Goal: Information Seeking & Learning: Learn about a topic

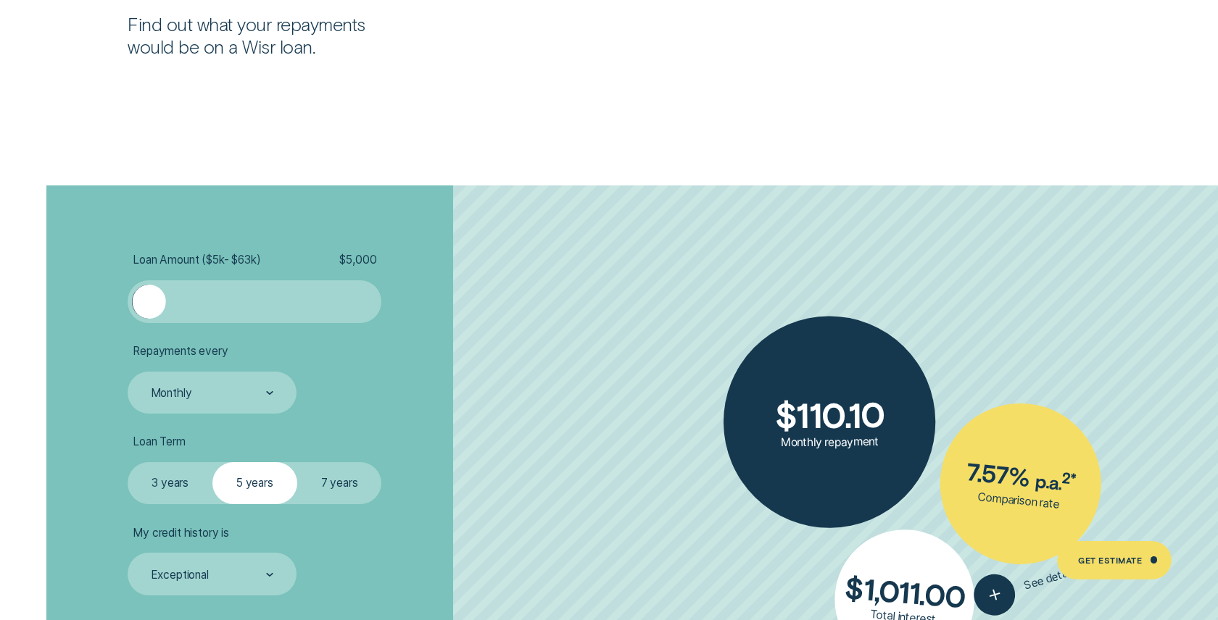
scroll to position [2853, 0]
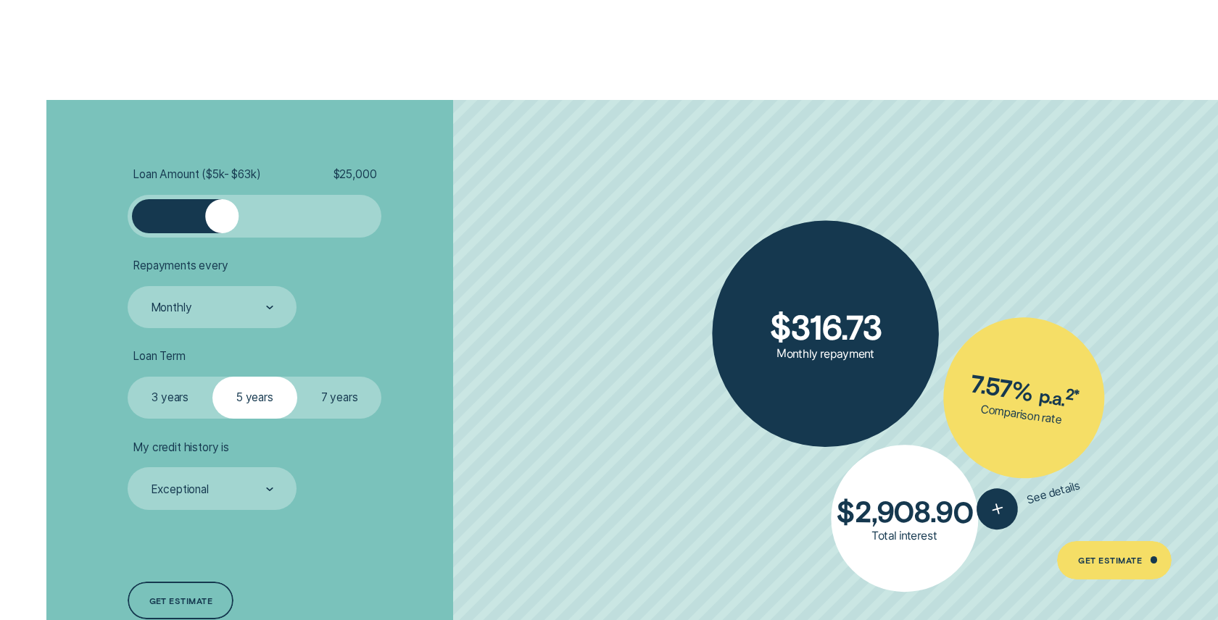
drag, startPoint x: 150, startPoint y: 224, endPoint x: 222, endPoint y: 236, distance: 73.5
click at [222, 236] on div at bounding box center [255, 216] width 254 height 42
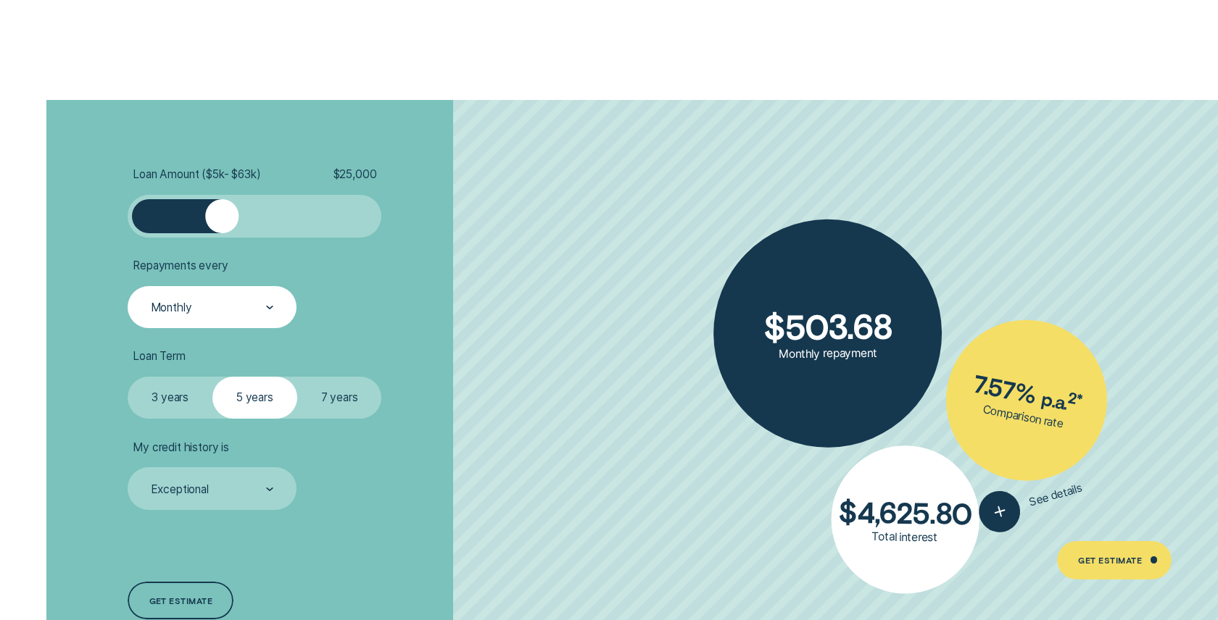
click at [267, 315] on div at bounding box center [270, 308] width 8 height 41
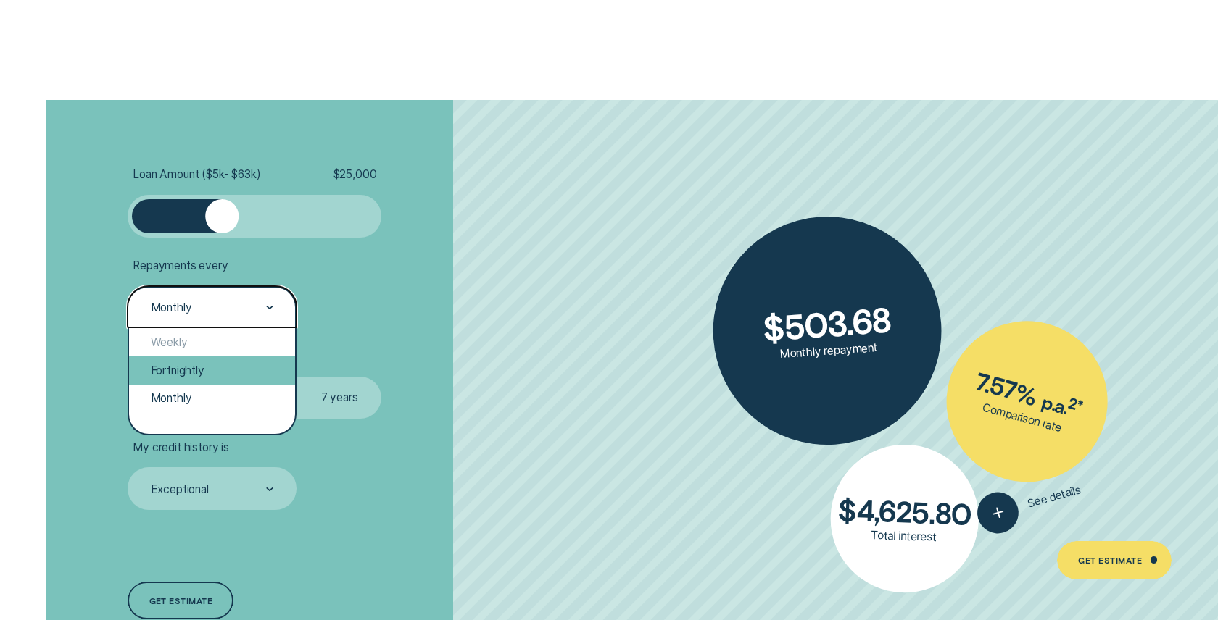
click at [247, 364] on div "Fortnightly" at bounding box center [211, 371] width 165 height 28
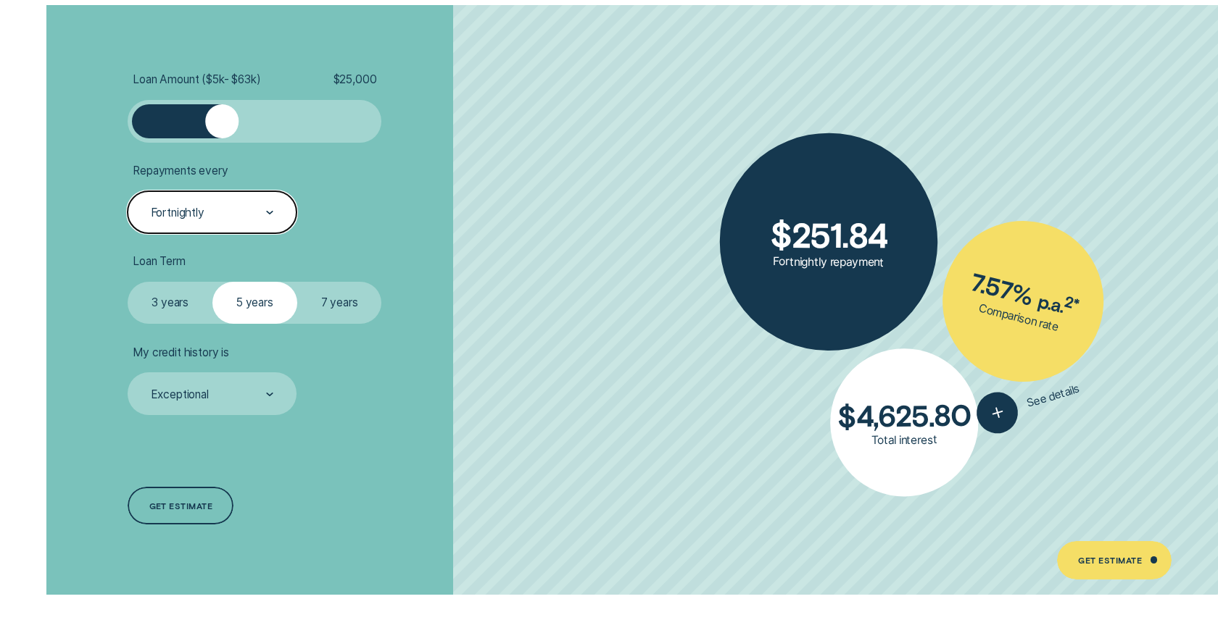
scroll to position [2960, 0]
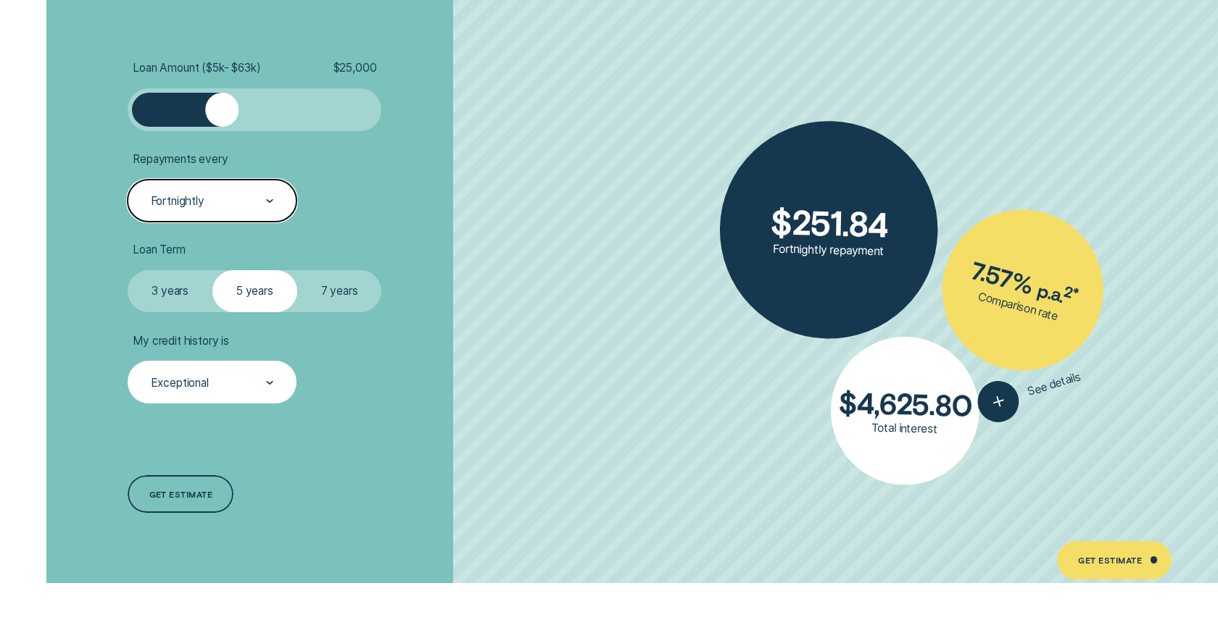
click at [265, 383] on div "Exceptional" at bounding box center [211, 383] width 125 height 16
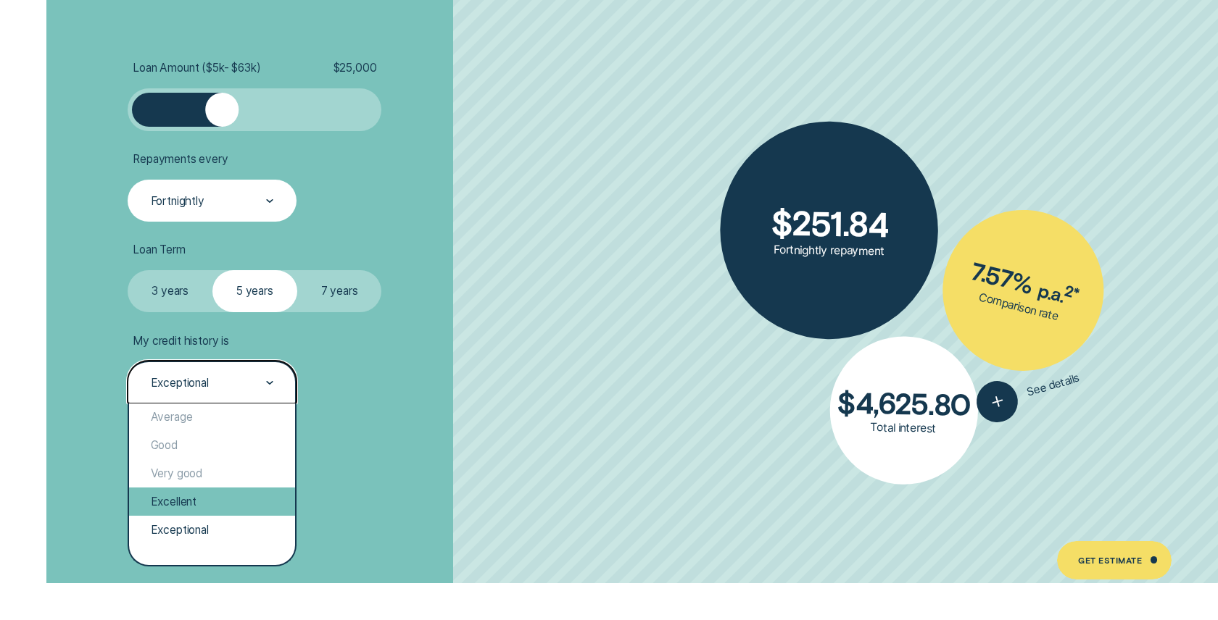
click at [219, 504] on div "Excellent" at bounding box center [211, 502] width 165 height 28
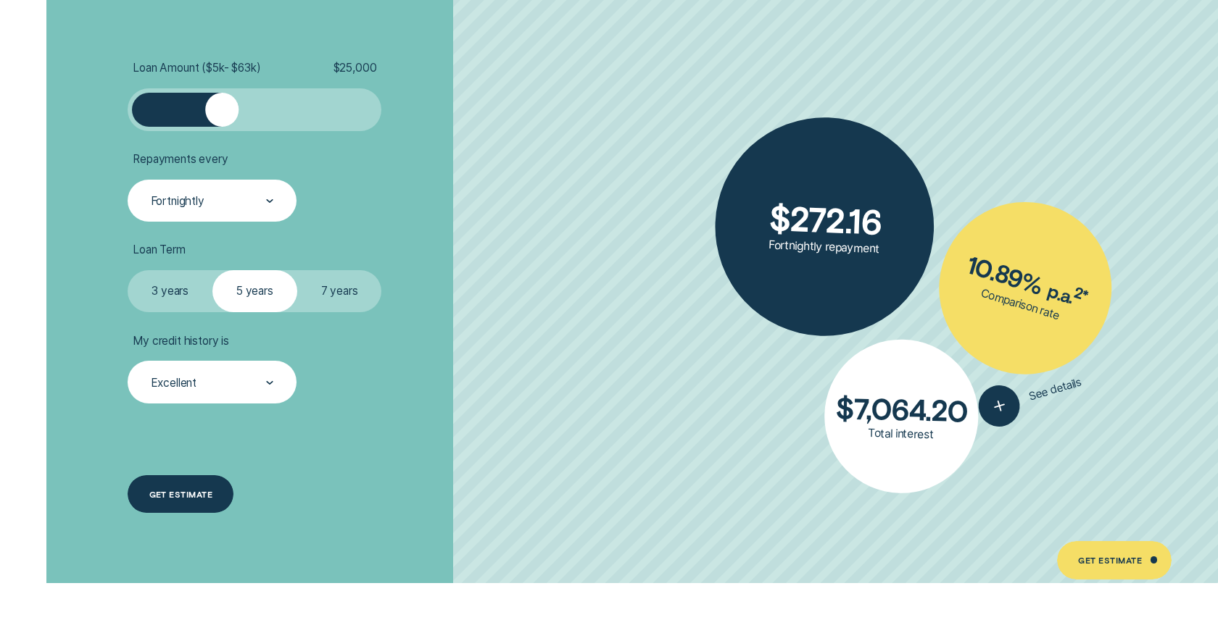
click at [196, 488] on div "Get estimate" at bounding box center [181, 494] width 106 height 38
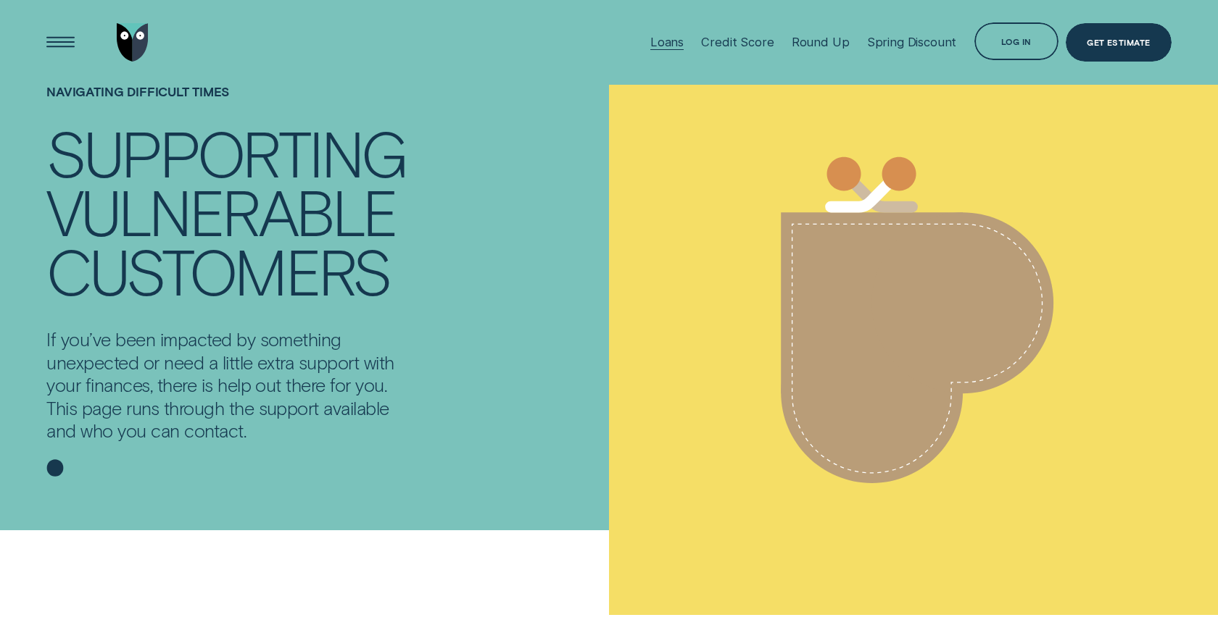
click at [683, 37] on div "Loans" at bounding box center [666, 42] width 33 height 14
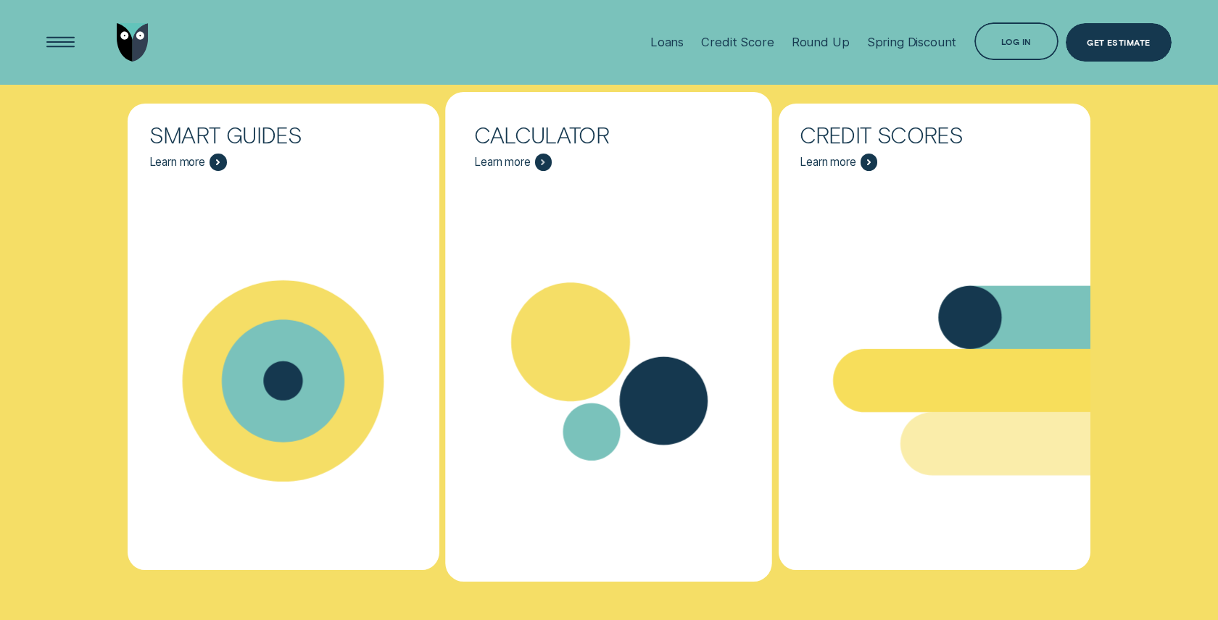
scroll to position [5230, 0]
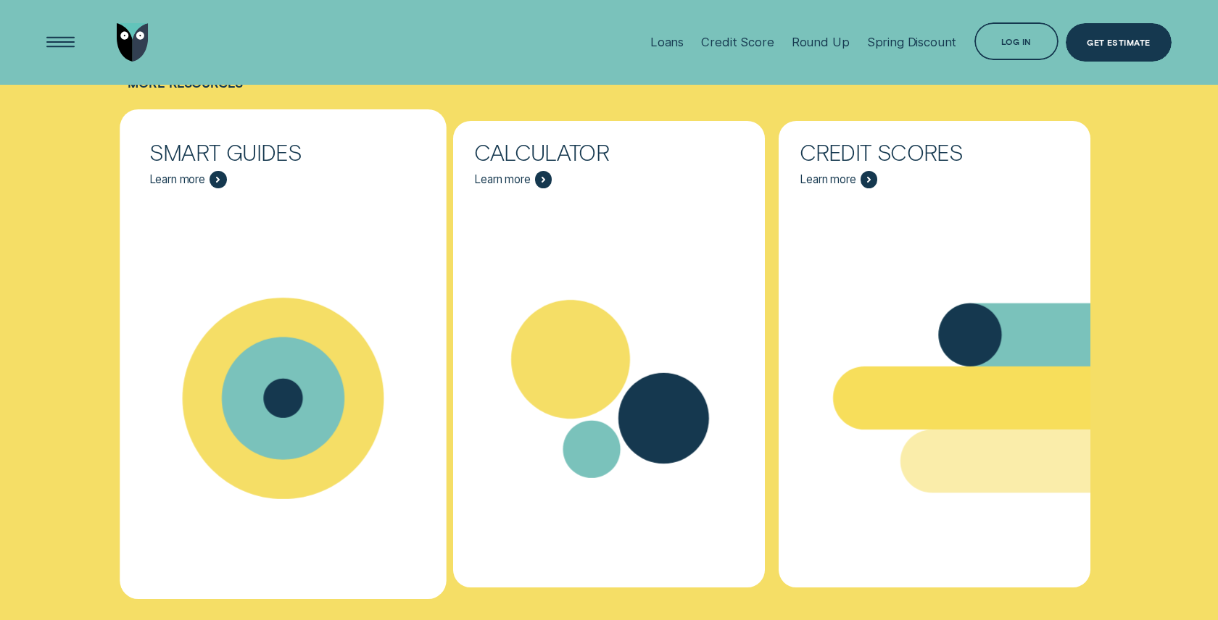
click at [223, 171] on div "Smart Guides Learn more" at bounding box center [283, 165] width 311 height 88
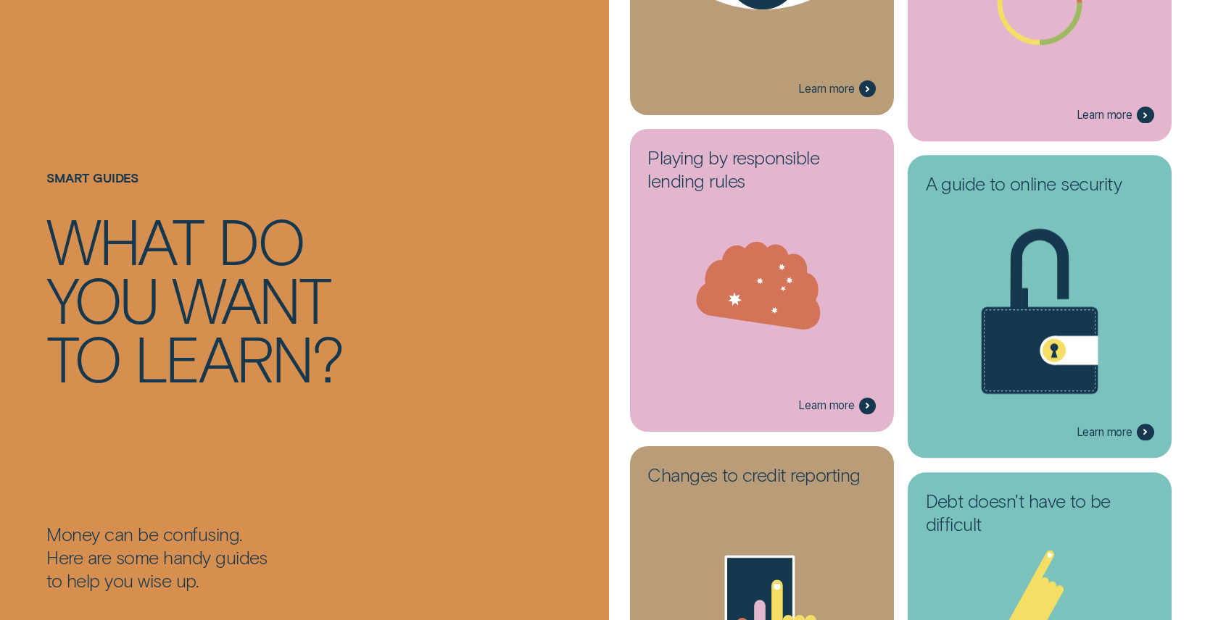
scroll to position [1736, 0]
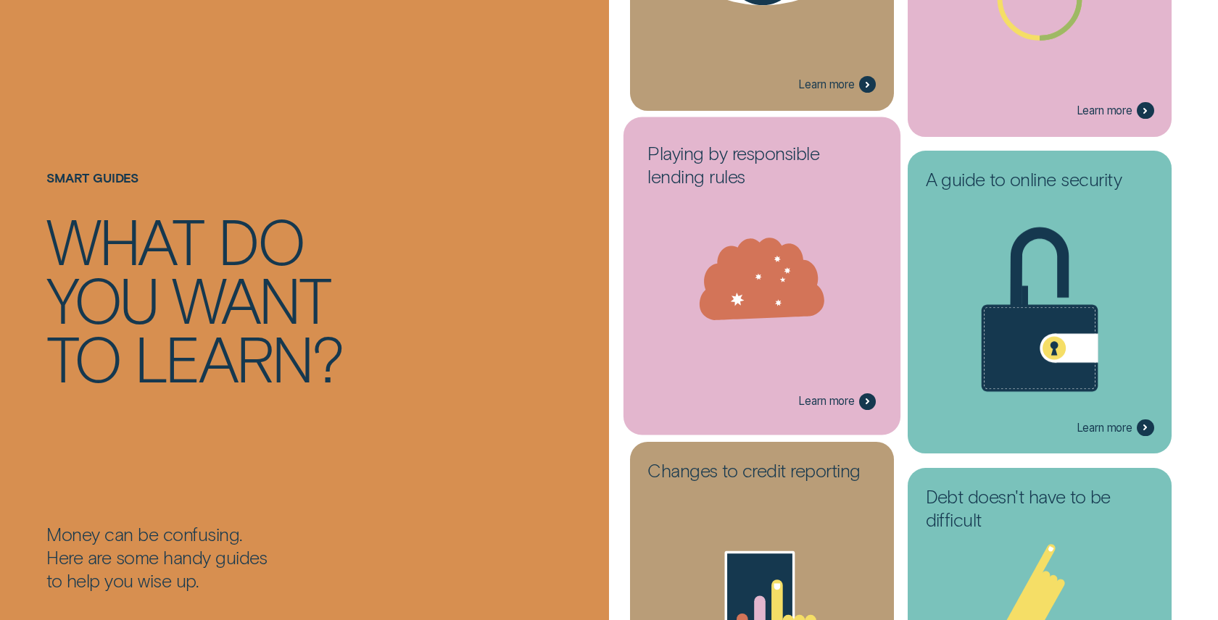
click at [777, 276] on icon at bounding box center [760, 278] width 128 height 85
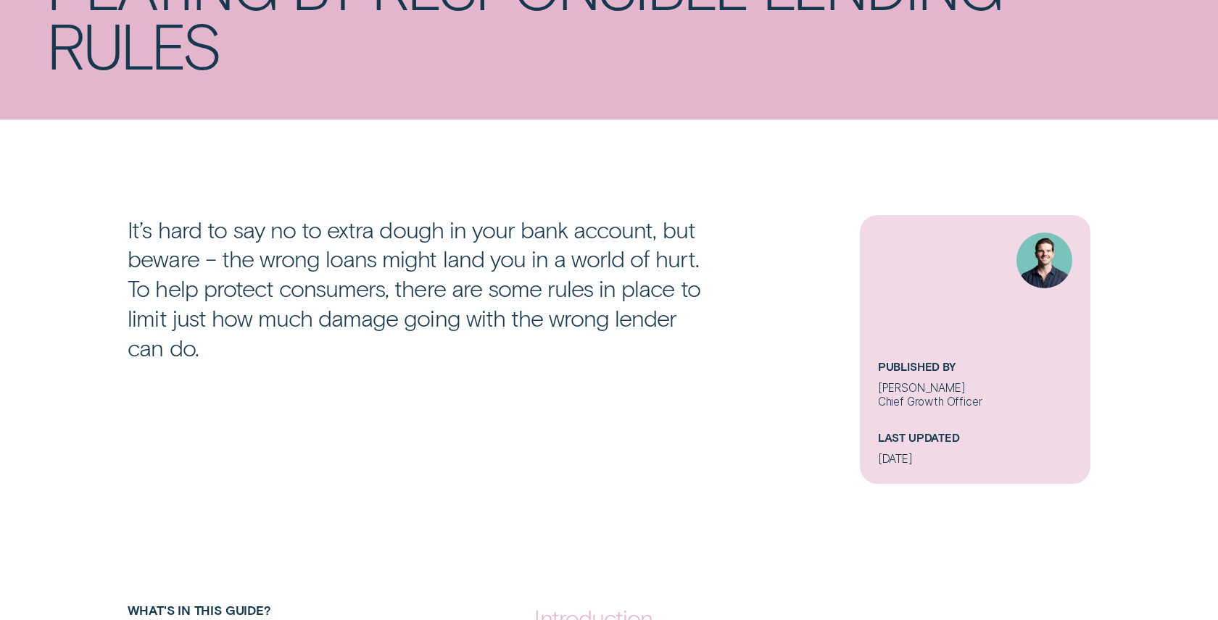
scroll to position [177, 0]
